Goal: Task Accomplishment & Management: Manage account settings

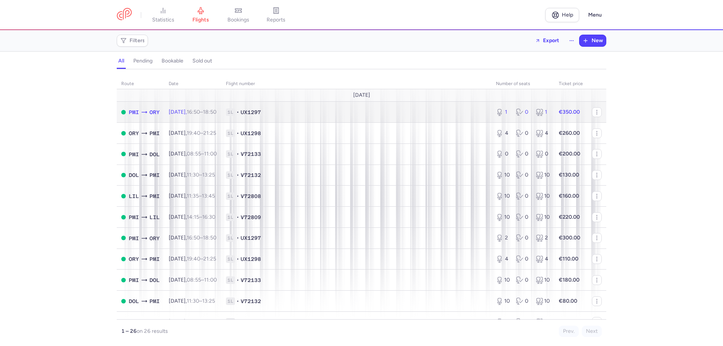
click at [261, 114] on span "UX1297" at bounding box center [250, 112] width 20 height 8
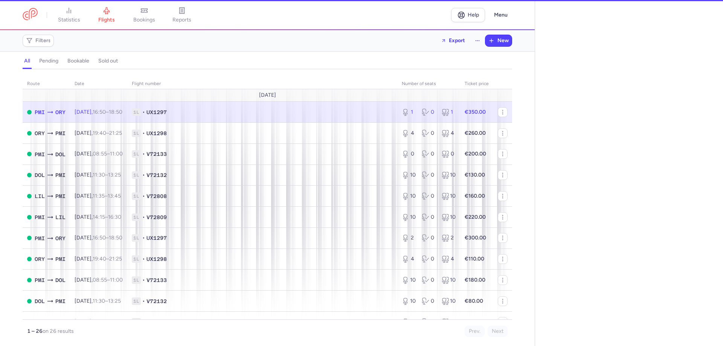
click at [263, 114] on span "1L • UX1297" at bounding box center [262, 112] width 261 height 8
select select "hours"
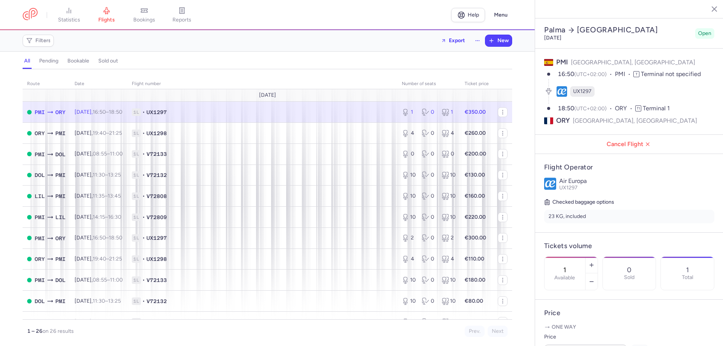
click at [472, 112] on strong "€350.00" at bounding box center [474, 112] width 21 height 6
click at [216, 114] on span "1L • UX1297" at bounding box center [262, 112] width 261 height 8
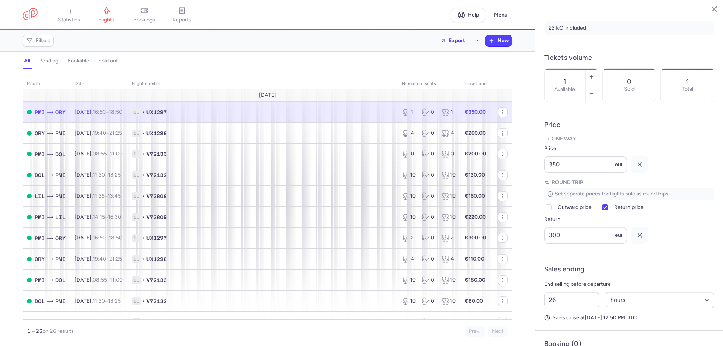
scroll to position [243, 0]
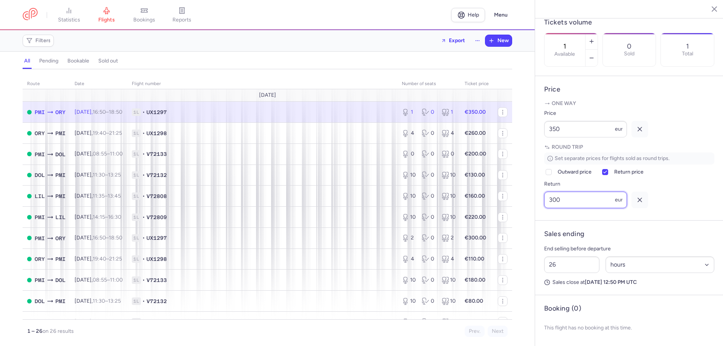
click at [565, 200] on input "300" at bounding box center [585, 200] width 83 height 17
drag, startPoint x: 565, startPoint y: 130, endPoint x: 528, endPoint y: 122, distance: 37.4
click at [528, 122] on div "statistics flights bookings reports Help Menu Filters Export New all pending bo…" at bounding box center [361, 173] width 723 height 346
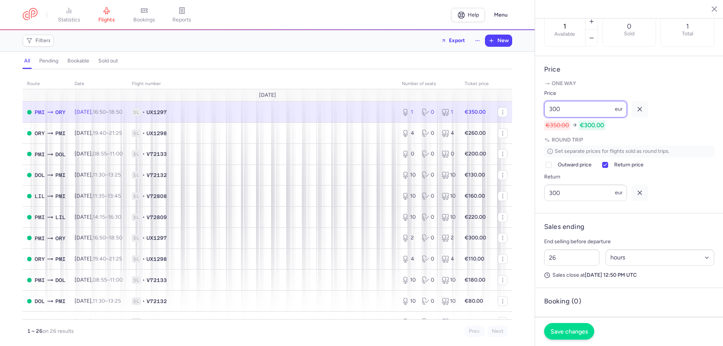
type input "300"
click at [574, 330] on span "Save changes" at bounding box center [568, 331] width 37 height 7
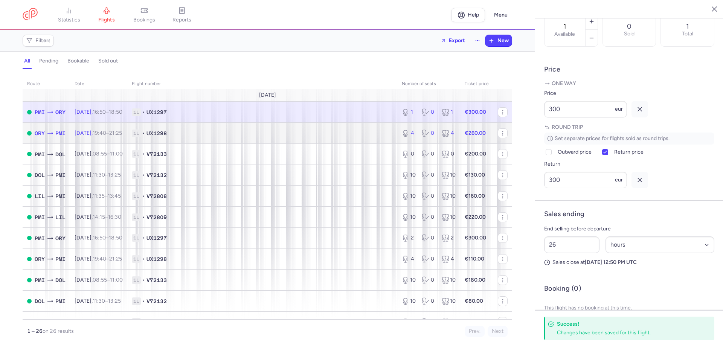
click at [127, 132] on td "[DATE] 19:40 – 21:25 +0" at bounding box center [98, 133] width 57 height 21
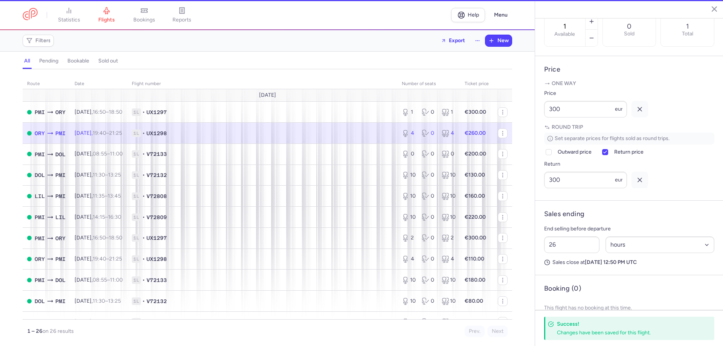
click at [397, 132] on td "[DATE] 19:40 – 21:25 +0" at bounding box center [428, 133] width 63 height 21
type input "4"
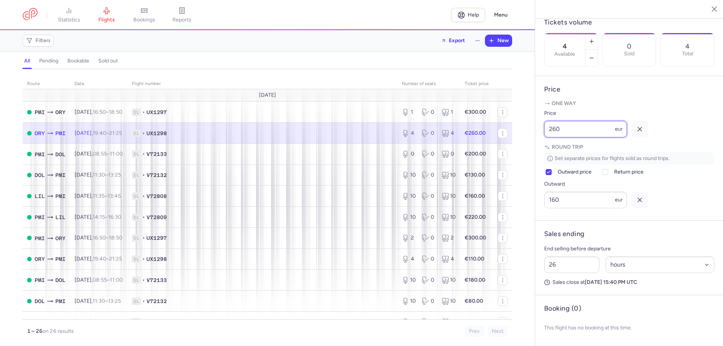
drag, startPoint x: 576, startPoint y: 129, endPoint x: 537, endPoint y: 131, distance: 39.2
click at [537, 131] on article "Price One way Price 260 eur Round trip Set separate prices for flights sold as …" at bounding box center [629, 148] width 188 height 145
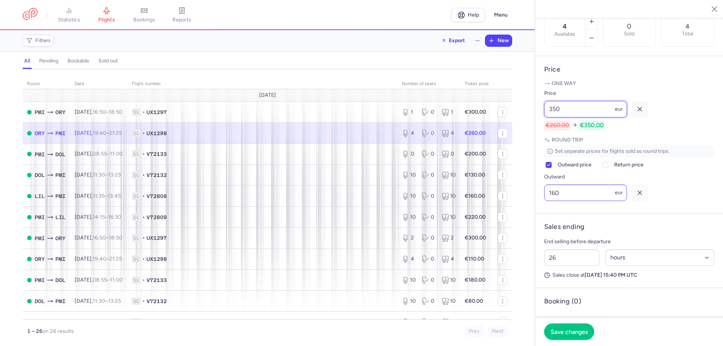
type input "350"
drag, startPoint x: 573, startPoint y: 214, endPoint x: 562, endPoint y: 213, distance: 11.0
click at [562, 201] on input "160" at bounding box center [585, 192] width 83 height 17
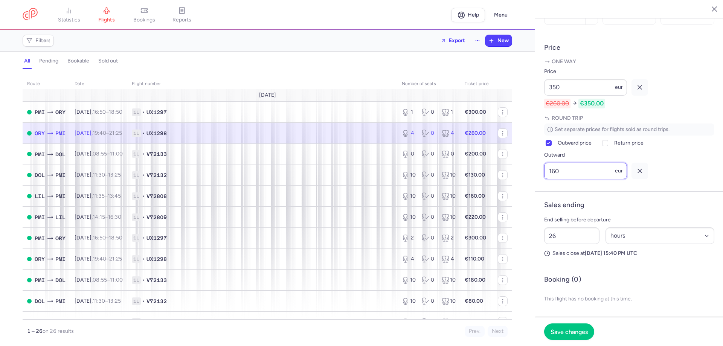
scroll to position [285, 0]
click at [564, 86] on input "350" at bounding box center [585, 87] width 83 height 17
click at [599, 170] on input "160" at bounding box center [585, 171] width 83 height 17
click at [601, 169] on input "160" at bounding box center [585, 171] width 83 height 17
click at [565, 331] on span "Save changes" at bounding box center [568, 331] width 37 height 7
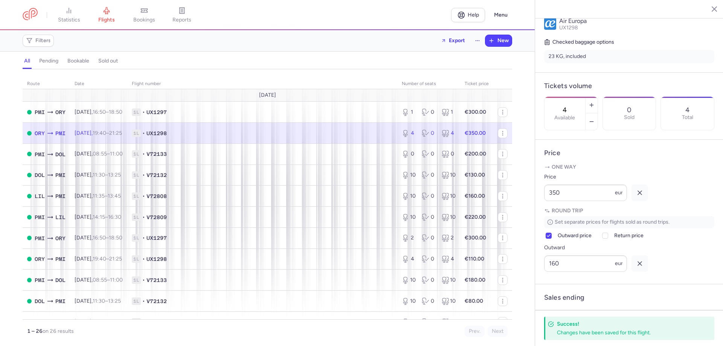
scroll to position [38, 0]
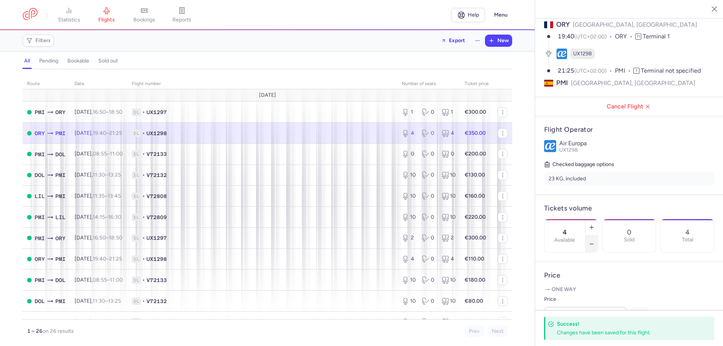
click at [594, 241] on icon "button" at bounding box center [591, 244] width 6 height 6
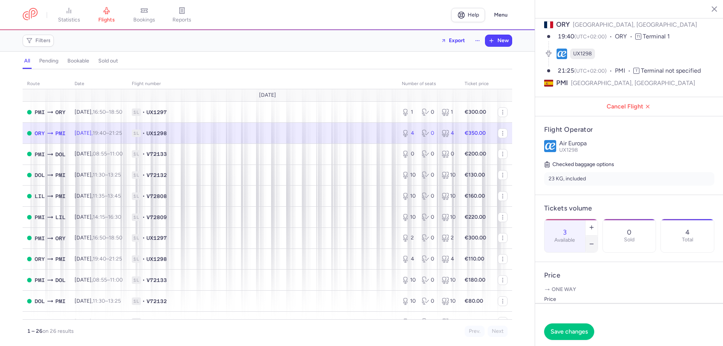
click at [594, 241] on icon "button" at bounding box center [591, 244] width 6 height 6
type input "0"
click at [578, 329] on span "Save changes" at bounding box center [568, 331] width 37 height 7
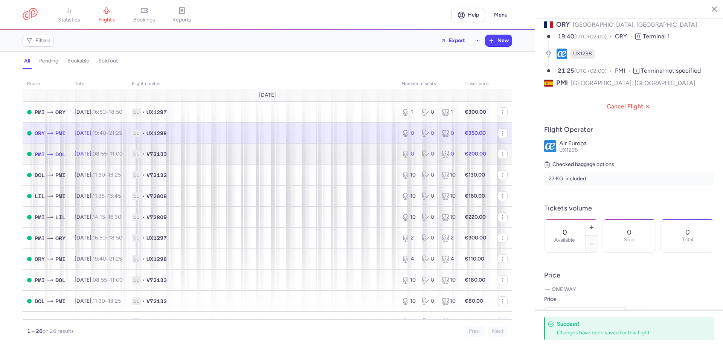
click at [164, 155] on span "V72133" at bounding box center [156, 154] width 20 height 8
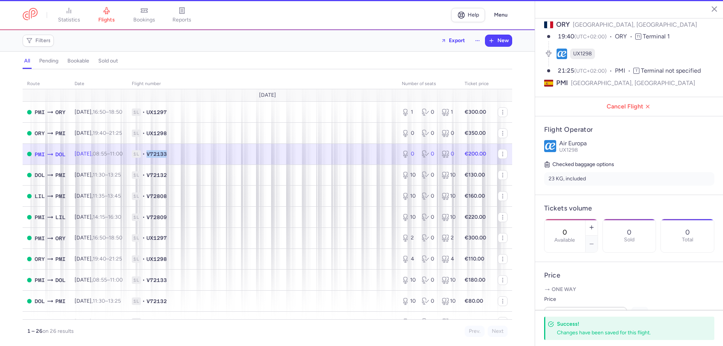
click at [164, 155] on span "V72133" at bounding box center [156, 154] width 20 height 8
type input "11"
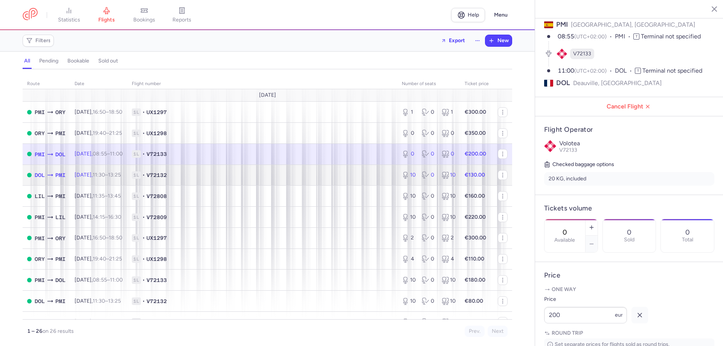
click at [141, 174] on span "1L" at bounding box center [136, 175] width 9 height 8
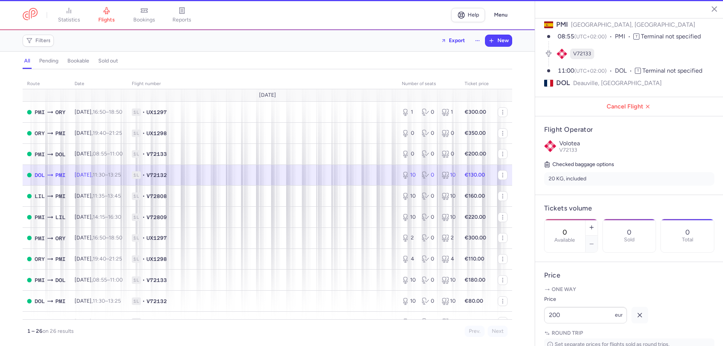
type input "10"
type input "14"
click at [141, 174] on span "1L" at bounding box center [136, 175] width 9 height 8
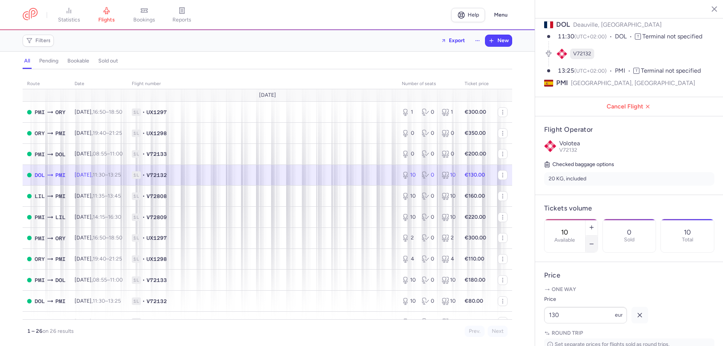
click at [593, 244] on line "button" at bounding box center [590, 244] width 3 height 0
click at [594, 241] on icon "button" at bounding box center [591, 244] width 6 height 6
click at [579, 330] on span "Save changes" at bounding box center [568, 331] width 37 height 7
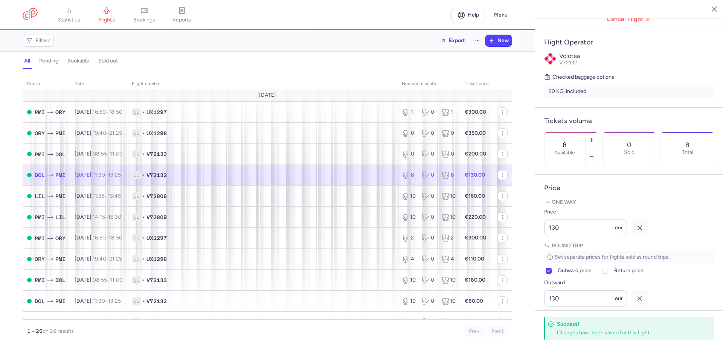
scroll to position [151, 0]
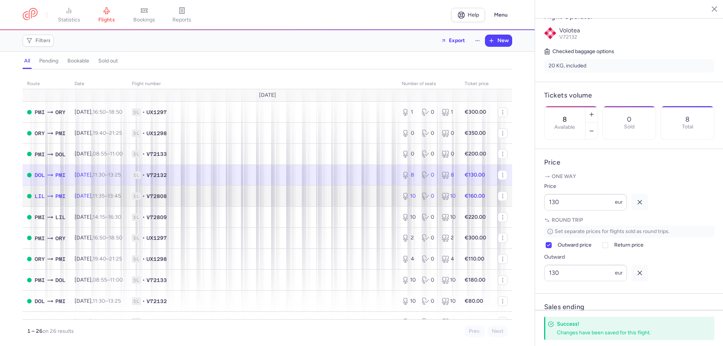
click at [90, 197] on span "[DATE] 11:35 – 13:45 +0" at bounding box center [98, 196] width 46 height 6
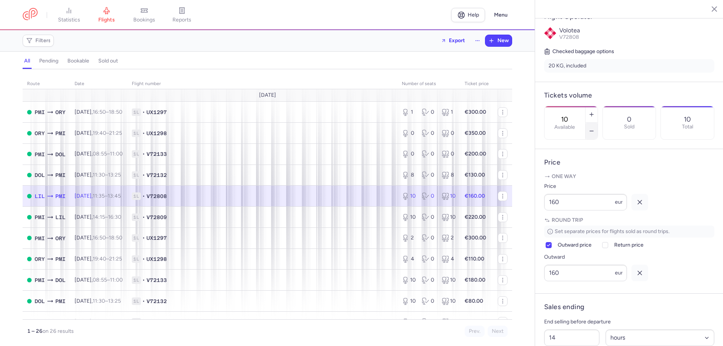
click at [594, 128] on icon "button" at bounding box center [591, 131] width 6 height 6
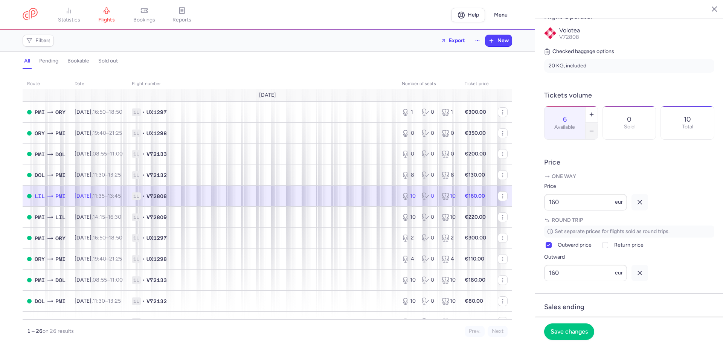
type input "5"
drag, startPoint x: 573, startPoint y: 219, endPoint x: 540, endPoint y: 220, distance: 33.2
click at [540, 220] on article "Price One way Price 160 eur Round trip Set separate prices for flights sold as …" at bounding box center [629, 221] width 188 height 145
type input "8"
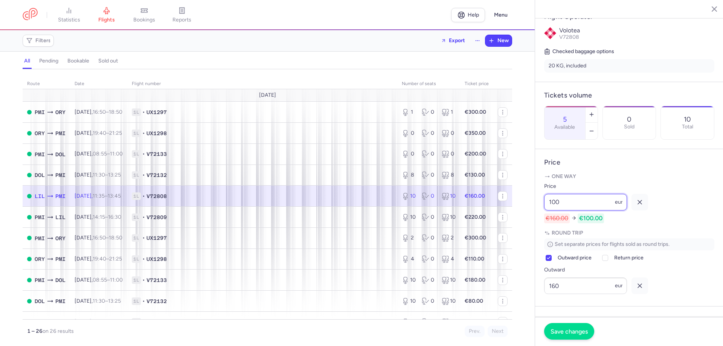
type input "100"
click at [565, 332] on span "Save changes" at bounding box center [568, 331] width 37 height 7
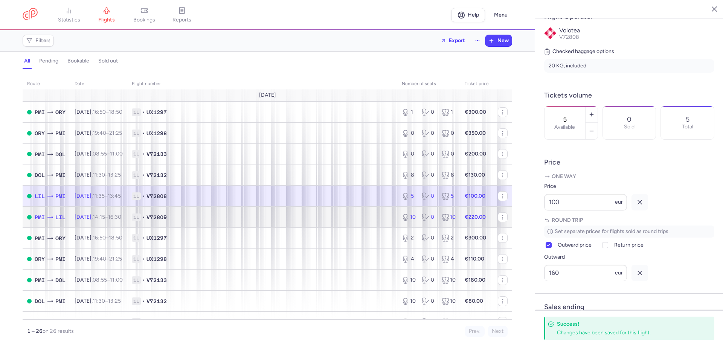
click at [145, 216] on span "•" at bounding box center [143, 217] width 3 height 8
type input "10"
type input "16"
click at [145, 216] on span "•" at bounding box center [143, 217] width 3 height 8
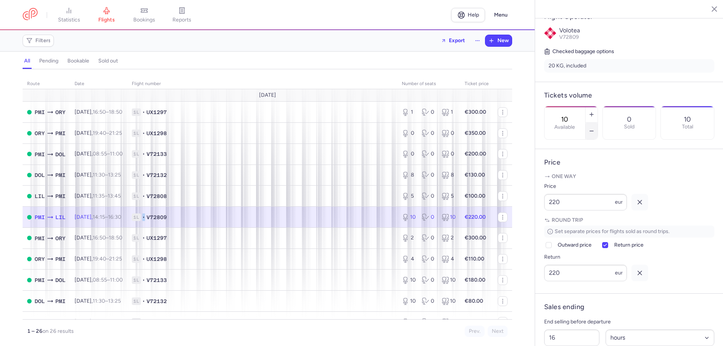
click at [594, 128] on icon "button" at bounding box center [591, 131] width 6 height 6
click at [597, 123] on button "button" at bounding box center [591, 131] width 12 height 17
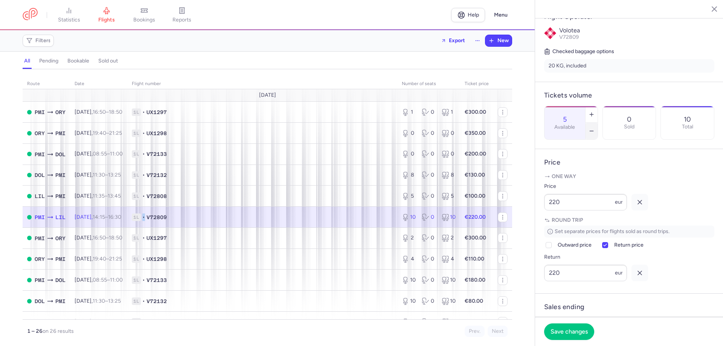
click at [597, 123] on button "button" at bounding box center [591, 131] width 12 height 17
click at [594, 111] on icon "button" at bounding box center [591, 114] width 6 height 6
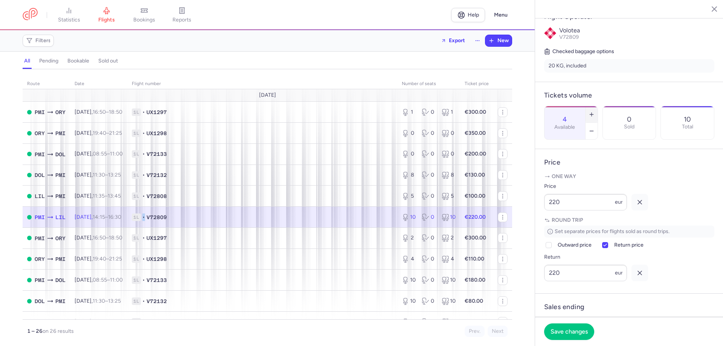
click at [594, 111] on icon "button" at bounding box center [591, 114] width 6 height 6
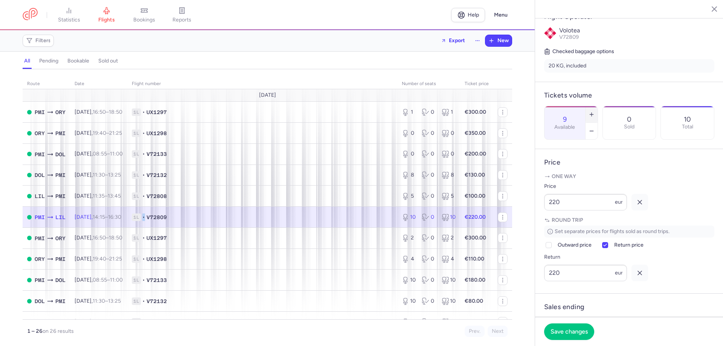
click at [594, 111] on icon "button" at bounding box center [591, 114] width 6 height 6
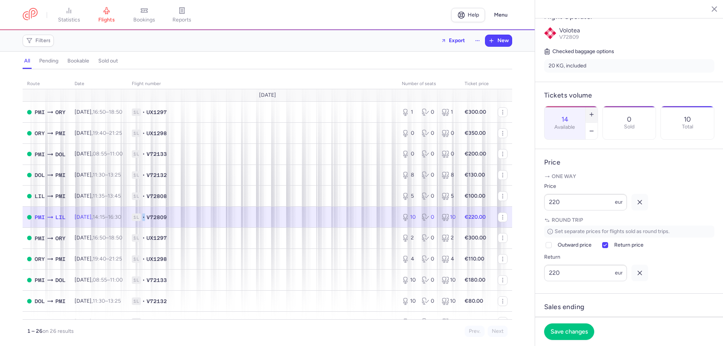
click at [594, 111] on icon "button" at bounding box center [591, 114] width 6 height 6
type input "17"
drag, startPoint x: 566, startPoint y: 216, endPoint x: 534, endPoint y: 213, distance: 32.1
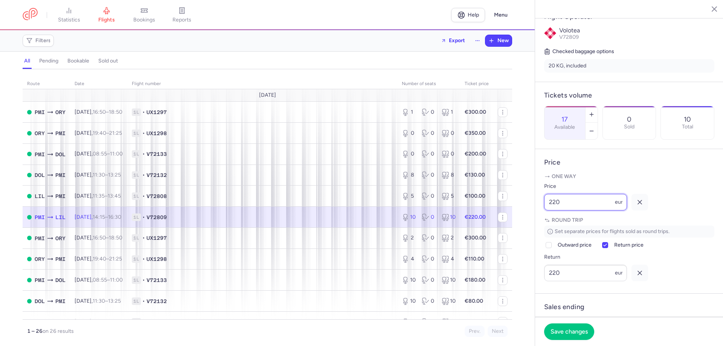
click at [534, 213] on div "statistics flights bookings reports Help Menu Filters Export New all pending bo…" at bounding box center [361, 173] width 723 height 346
type input "1"
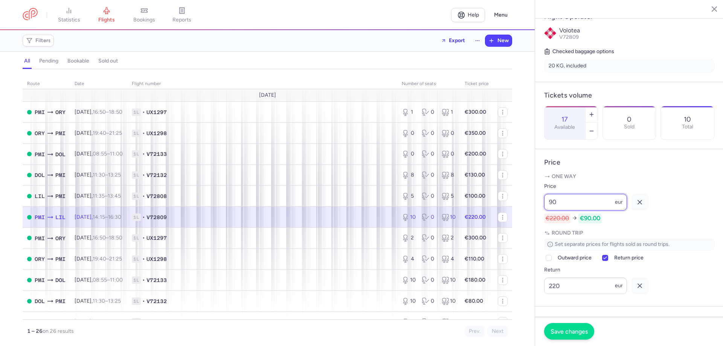
type input "90"
click at [559, 330] on span "Save changes" at bounding box center [568, 331] width 37 height 7
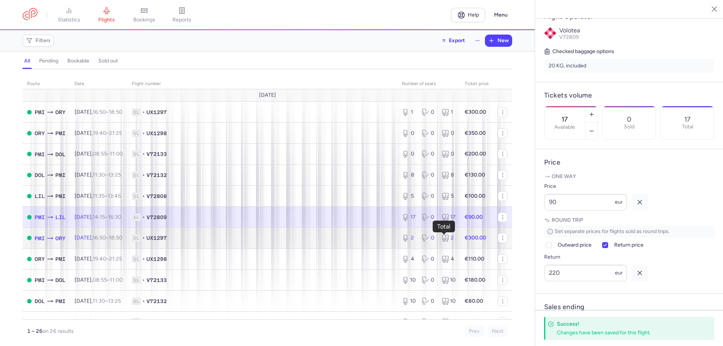
click at [441, 240] on icon at bounding box center [445, 238] width 8 height 8
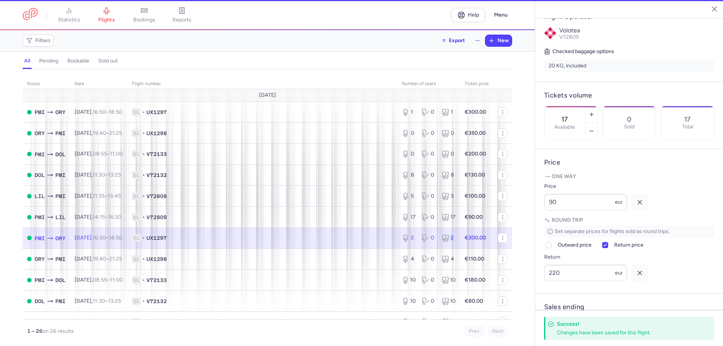
click at [441, 240] on icon at bounding box center [445, 238] width 8 height 8
type input "2"
type input "26"
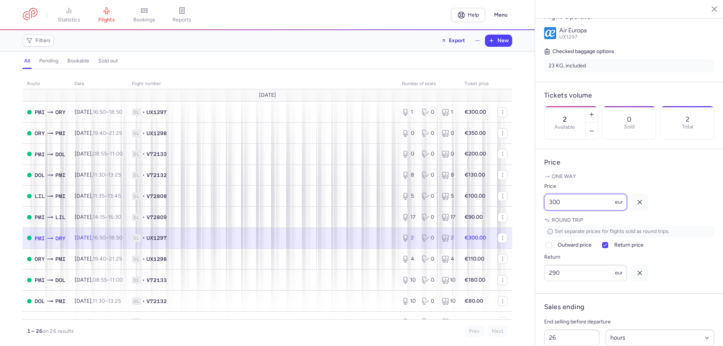
drag, startPoint x: 578, startPoint y: 223, endPoint x: 555, endPoint y: 221, distance: 23.8
click at [545, 210] on input "300" at bounding box center [585, 202] width 83 height 17
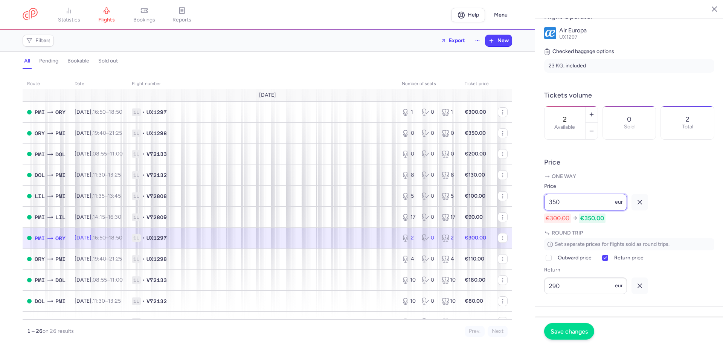
type input "350"
click at [571, 329] on span "Save changes" at bounding box center [568, 331] width 37 height 7
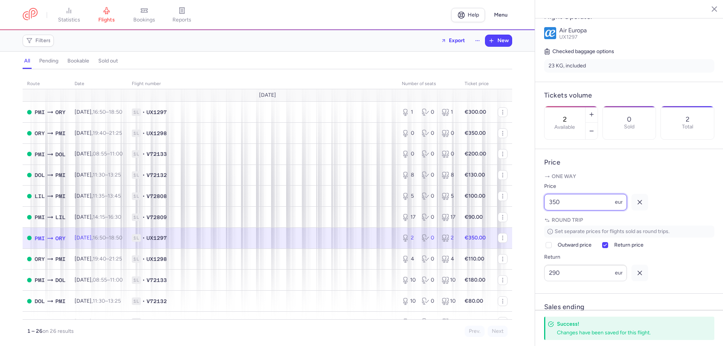
drag, startPoint x: 579, startPoint y: 224, endPoint x: 526, endPoint y: 220, distance: 53.3
click at [524, 219] on div "statistics flights bookings reports Help Menu Filters Export New all pending bo…" at bounding box center [361, 173] width 723 height 346
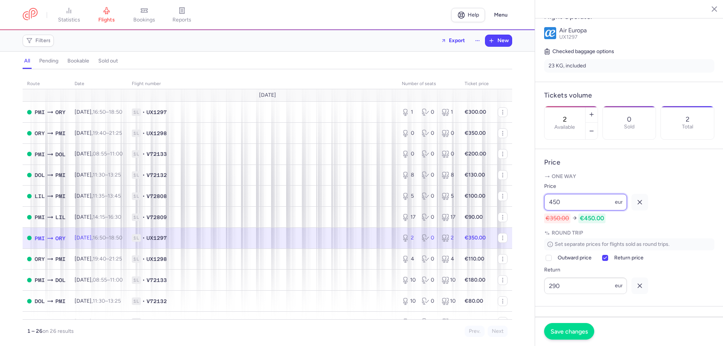
type input "450"
click at [565, 335] on button "Save changes" at bounding box center [569, 331] width 50 height 17
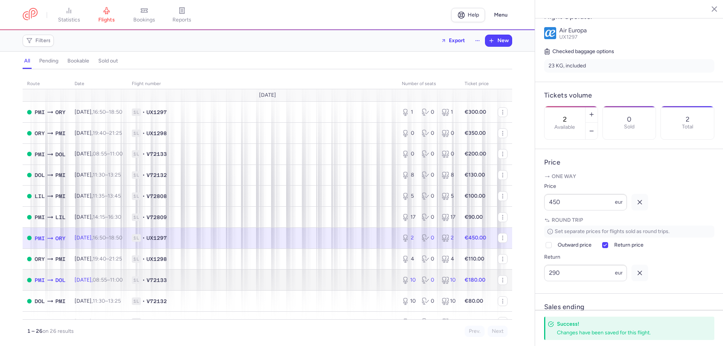
click at [424, 284] on div "10 0 10" at bounding box center [429, 280] width 60 height 14
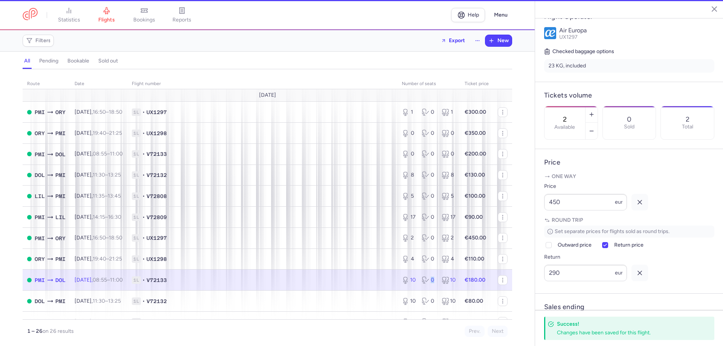
click at [424, 284] on div "10 0 10" at bounding box center [429, 280] width 60 height 14
type input "10"
type input "11"
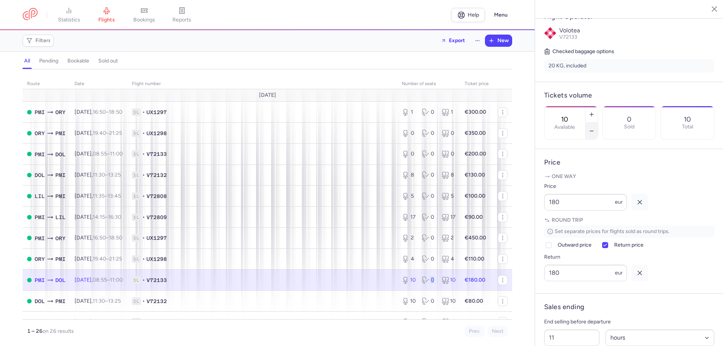
click at [593, 131] on line "button" at bounding box center [590, 131] width 3 height 0
click at [594, 128] on icon "button" at bounding box center [591, 131] width 6 height 6
drag, startPoint x: 549, startPoint y: 326, endPoint x: 504, endPoint y: 332, distance: 46.4
click at [550, 326] on button "Save changes" at bounding box center [569, 331] width 50 height 17
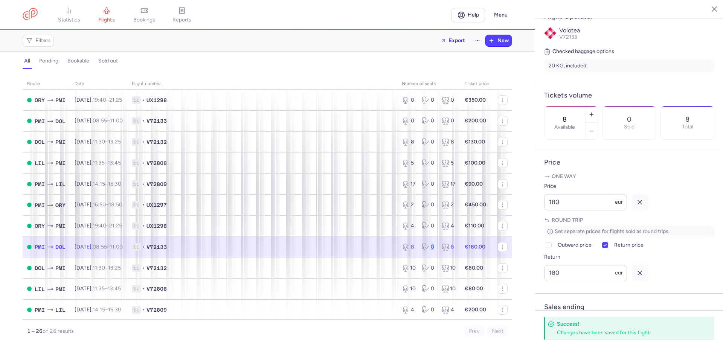
scroll to position [38, 0]
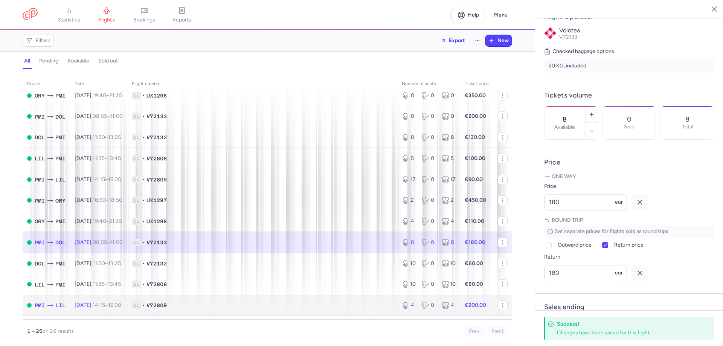
click at [99, 303] on span "[DATE] 14:15 – 16:30 +0" at bounding box center [98, 305] width 47 height 6
type input "4"
type input "16"
click at [99, 303] on span "[DATE] 14:15 – 16:30 +0" at bounding box center [98, 305] width 47 height 6
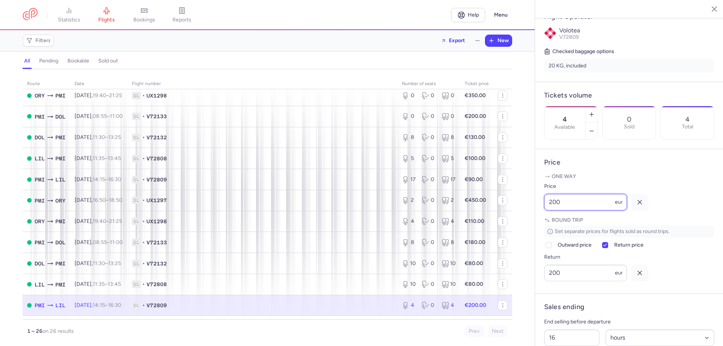
drag, startPoint x: 589, startPoint y: 226, endPoint x: 530, endPoint y: 224, distance: 58.8
click at [530, 224] on div "statistics flights bookings reports Help Menu Filters Export New all pending bo…" at bounding box center [361, 173] width 723 height 346
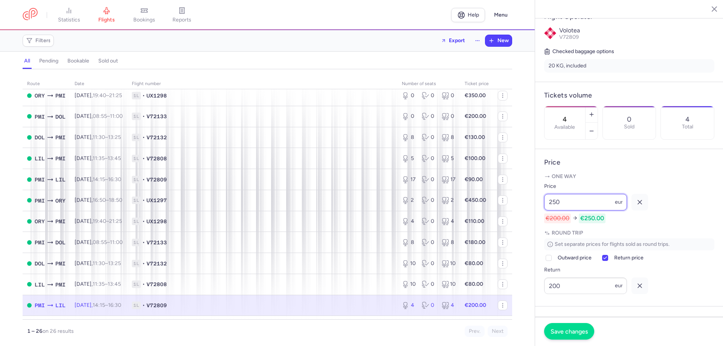
type input "250"
drag, startPoint x: 567, startPoint y: 332, endPoint x: 579, endPoint y: 321, distance: 16.5
click at [567, 332] on span "Save changes" at bounding box center [568, 331] width 37 height 7
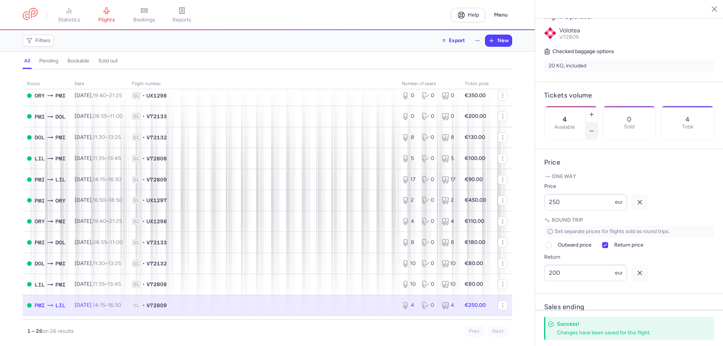
click at [594, 128] on icon "button" at bounding box center [591, 131] width 6 height 6
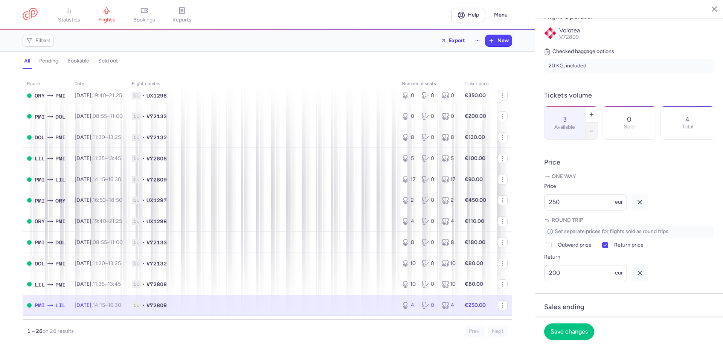
click at [594, 128] on icon "button" at bounding box center [591, 131] width 6 height 6
type input "0"
click at [562, 331] on span "Save changes" at bounding box center [568, 331] width 37 height 7
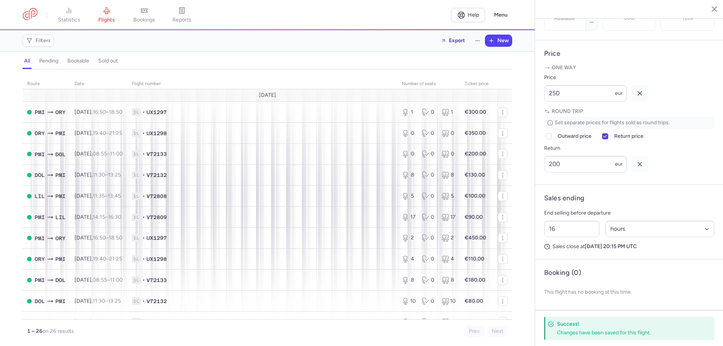
scroll to position [279, 0]
